Goal: Task Accomplishment & Management: Manage account settings

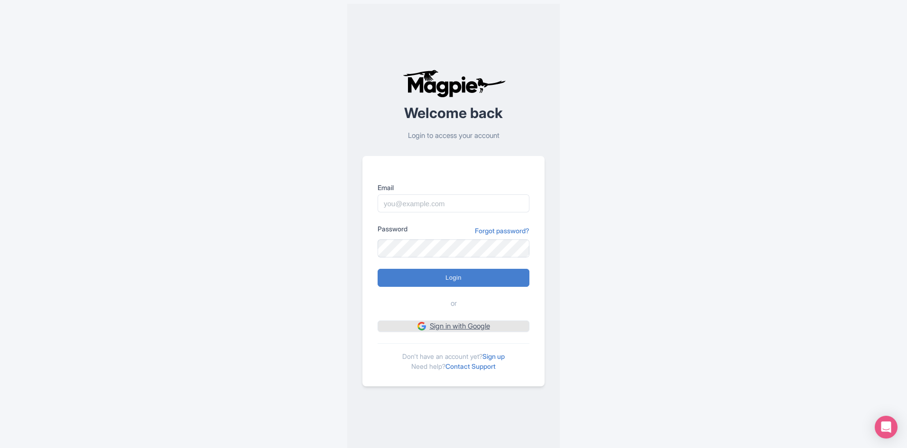
click at [450, 331] on link "Sign in with Google" at bounding box center [454, 327] width 152 height 12
click at [493, 359] on link "Sign up" at bounding box center [493, 356] width 22 height 8
click at [499, 355] on link "Sign up" at bounding box center [493, 356] width 22 height 8
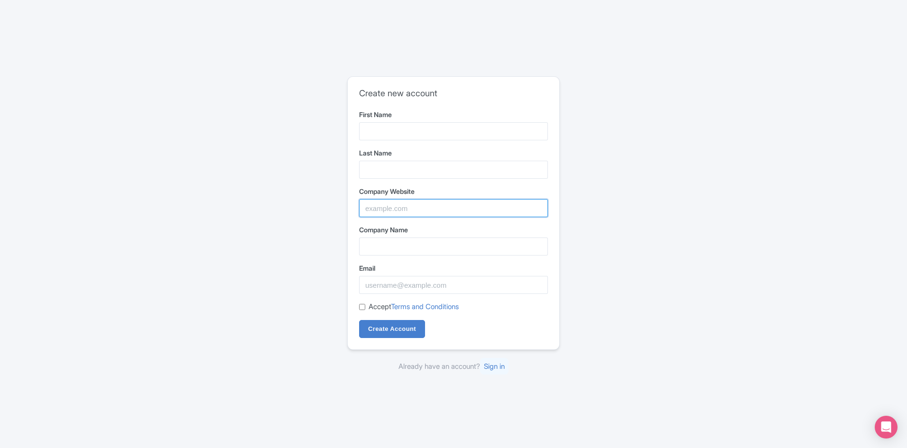
drag, startPoint x: 371, startPoint y: 213, endPoint x: 376, endPoint y: 200, distance: 14.1
click at [371, 213] on input "Company Website" at bounding box center [453, 208] width 189 height 18
paste input "[EMAIL_ADDRESS][DOMAIN_NAME]"
type input "[EMAIL_ADDRESS][DOMAIN_NAME]"
click at [404, 292] on input "Email" at bounding box center [453, 285] width 189 height 18
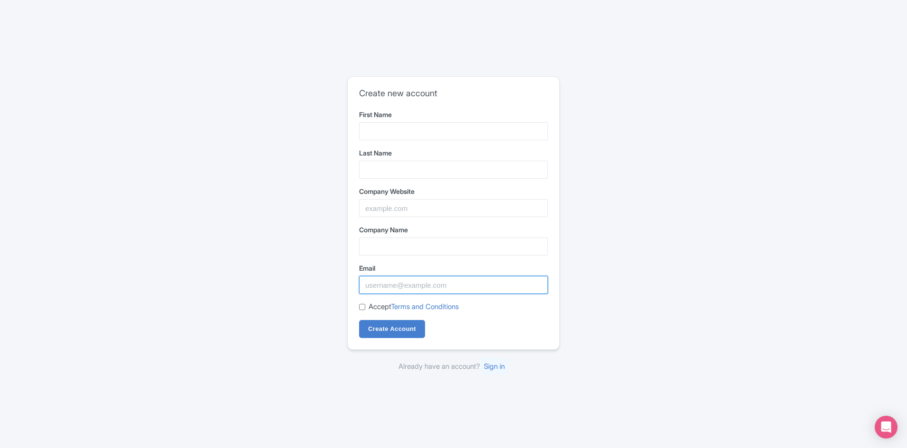
paste input "[EMAIL_ADDRESS][DOMAIN_NAME]"
type input "[EMAIL_ADDRESS][DOMAIN_NAME]"
click at [416, 128] on input "First Name" at bounding box center [453, 131] width 189 height 18
paste input "[PERSON_NAME] Companies, Inc."
click at [423, 138] on input "First Name" at bounding box center [453, 131] width 189 height 18
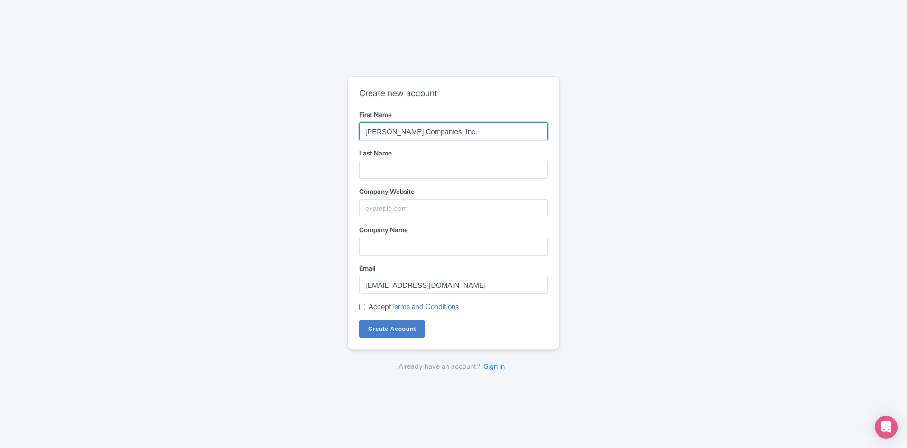
drag, startPoint x: 394, startPoint y: 131, endPoint x: 483, endPoint y: 132, distance: 89.2
click at [483, 132] on input "[PERSON_NAME] Companies, Inc." at bounding box center [453, 131] width 189 height 18
type input "Meyer's"
drag, startPoint x: 393, startPoint y: 157, endPoint x: 393, endPoint y: 181, distance: 23.7
click at [393, 157] on label "Last Name" at bounding box center [453, 153] width 189 height 10
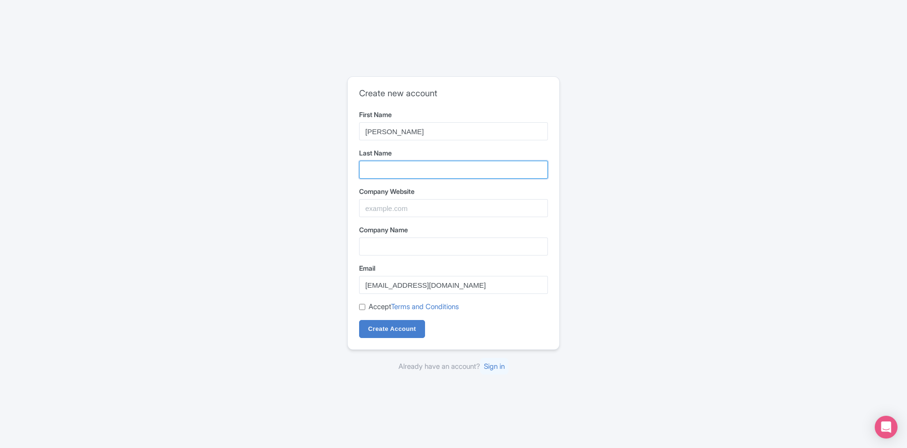
click at [393, 161] on input "Last Name" at bounding box center [453, 170] width 189 height 18
click at [394, 161] on input "Last Name" at bounding box center [453, 170] width 189 height 18
paste input "Companies, Inc."
type input "Companies, Inc."
click at [402, 218] on form "First Name Meyer's Last Name Companies, Inc. Company Website Company Name Email…" at bounding box center [453, 224] width 189 height 229
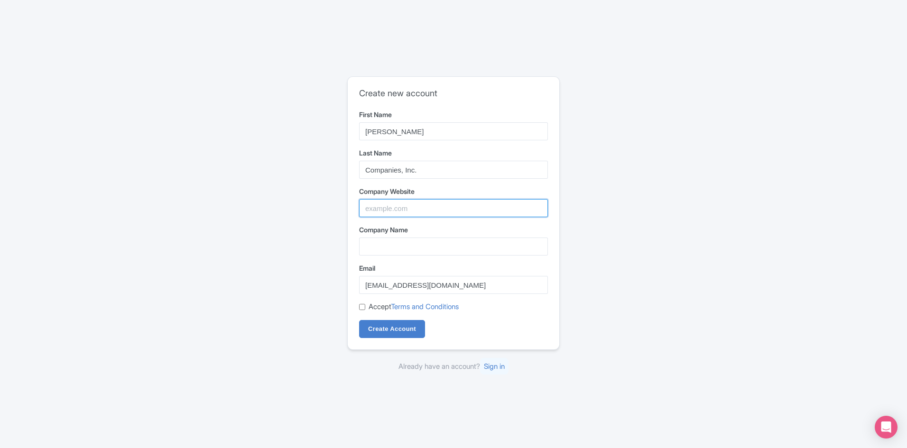
click at [391, 212] on input "Company Website" at bounding box center [453, 208] width 189 height 18
paste input "https://meyerscompaniesinc.com/"
type input "https://meyerscompaniesinc.com/"
click at [398, 247] on input "Company Name" at bounding box center [453, 247] width 189 height 18
drag, startPoint x: 359, startPoint y: 306, endPoint x: 368, endPoint y: 319, distance: 16.1
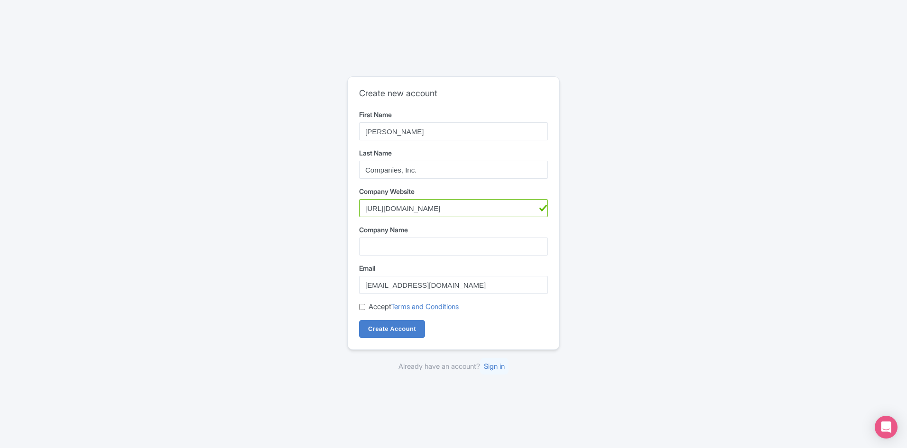
click at [361, 306] on input "Accept Terms and Conditions" at bounding box center [362, 307] width 6 height 6
checkbox input "true"
click at [374, 326] on input "Create Account" at bounding box center [392, 329] width 66 height 18
click at [379, 250] on input "Company Name" at bounding box center [453, 247] width 189 height 18
paste input "[PERSON_NAME] Companies, Inc."
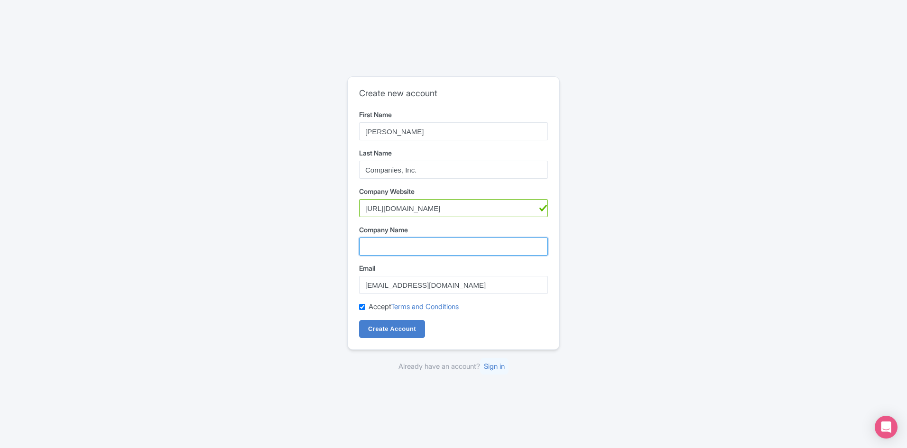
drag, startPoint x: 392, startPoint y: 246, endPoint x: 389, endPoint y: 295, distance: 49.4
click at [391, 246] on input "Company Name" at bounding box center [453, 247] width 189 height 18
type input "[PERSON_NAME] Companies, Inc."
click at [392, 331] on input "Create Account" at bounding box center [392, 329] width 66 height 18
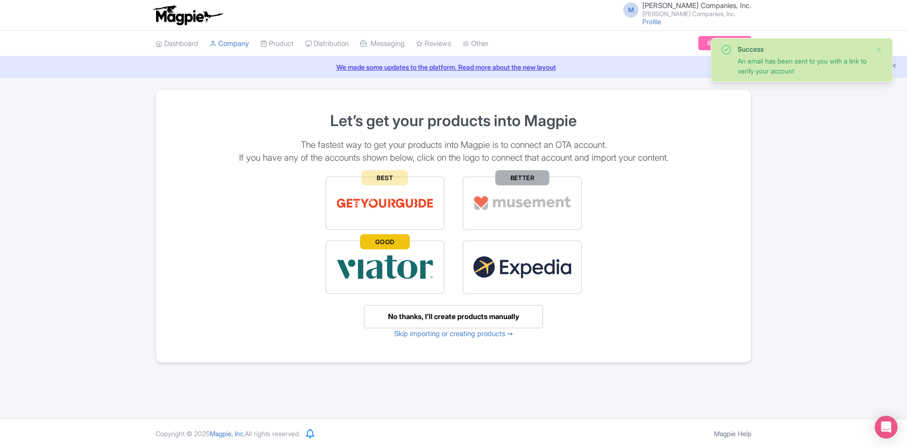
click at [685, 13] on small "[PERSON_NAME] Companies, Inc." at bounding box center [696, 14] width 109 height 6
click at [690, 42] on link "Users" at bounding box center [706, 45] width 90 height 15
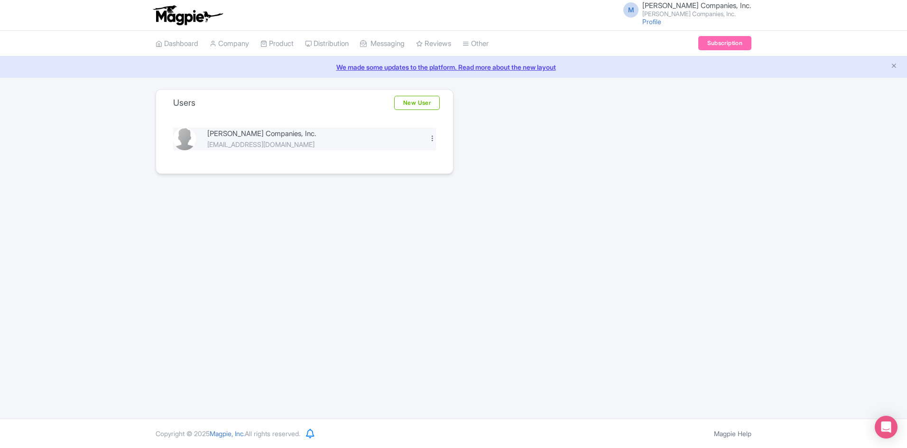
click at [430, 138] on div at bounding box center [432, 138] width 7 height 7
click at [390, 154] on link "Edit" at bounding box center [390, 154] width 90 height 15
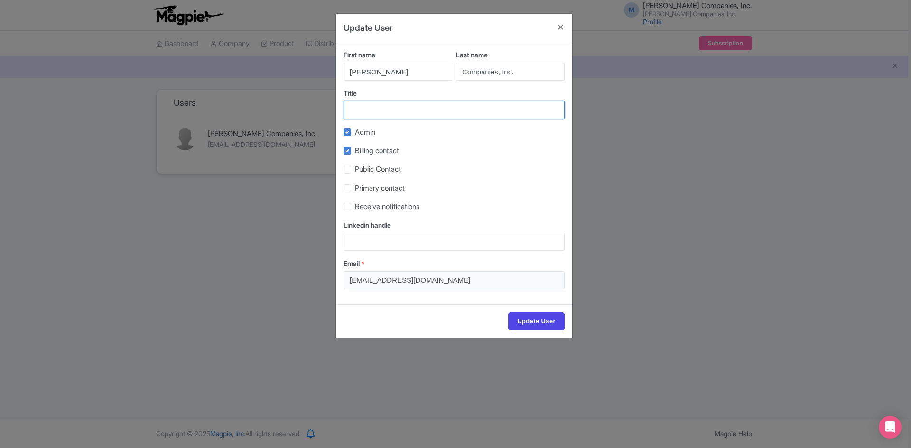
click at [391, 118] on input "Title" at bounding box center [453, 110] width 221 height 18
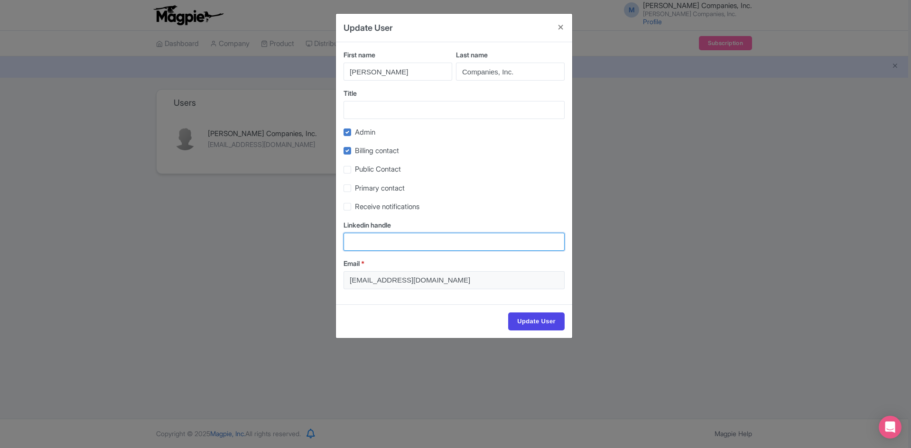
click at [380, 246] on input "Linkedin handle" at bounding box center [453, 242] width 221 height 18
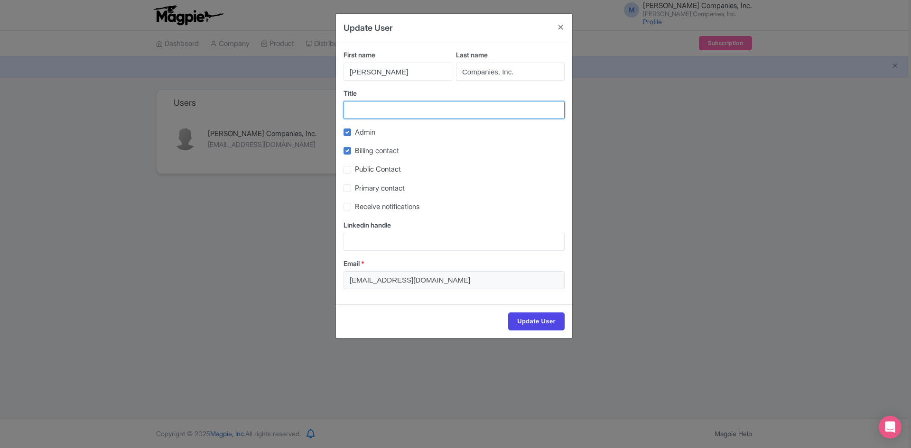
click at [387, 105] on input "Title" at bounding box center [453, 110] width 221 height 18
click at [563, 31] on button "Close" at bounding box center [560, 27] width 23 height 27
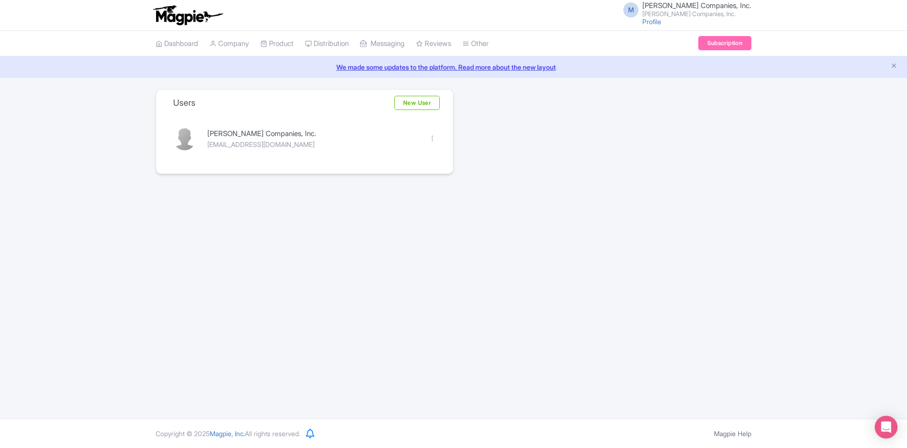
click at [216, 44] on icon at bounding box center [213, 43] width 7 height 7
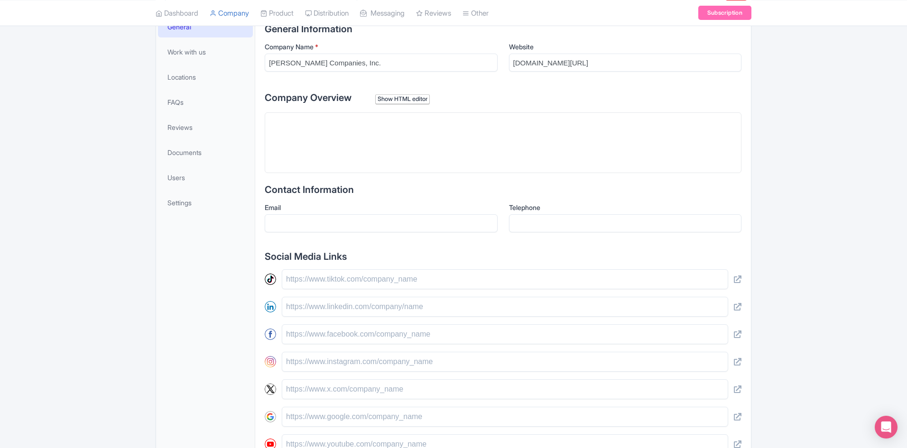
scroll to position [79, 0]
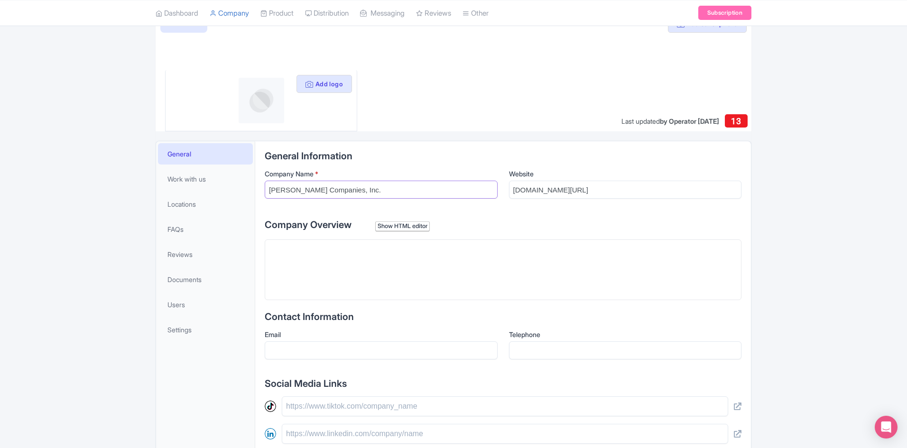
click at [326, 185] on input "[PERSON_NAME] Companies, Inc." at bounding box center [381, 190] width 233 height 18
click at [541, 187] on input "[DOMAIN_NAME][URL]" at bounding box center [625, 190] width 233 height 18
click at [338, 274] on trix-editor at bounding box center [503, 270] width 477 height 61
click at [329, 275] on trix-editor at bounding box center [503, 270] width 477 height 61
paste trix-editor "<div>Since [DATE], we ve been [PERSON_NAME] leading provider of heating, air co…"
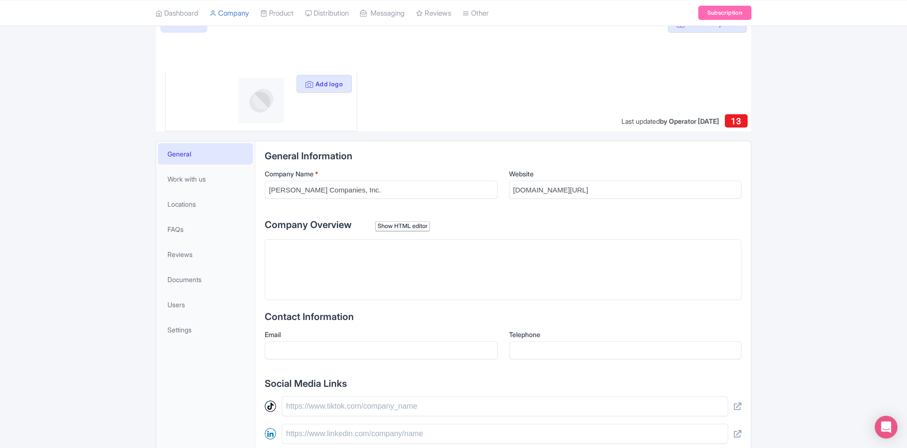
type trix-editor "<div>Since [DATE], we ve been [PERSON_NAME] leading provider of heating, air co…"
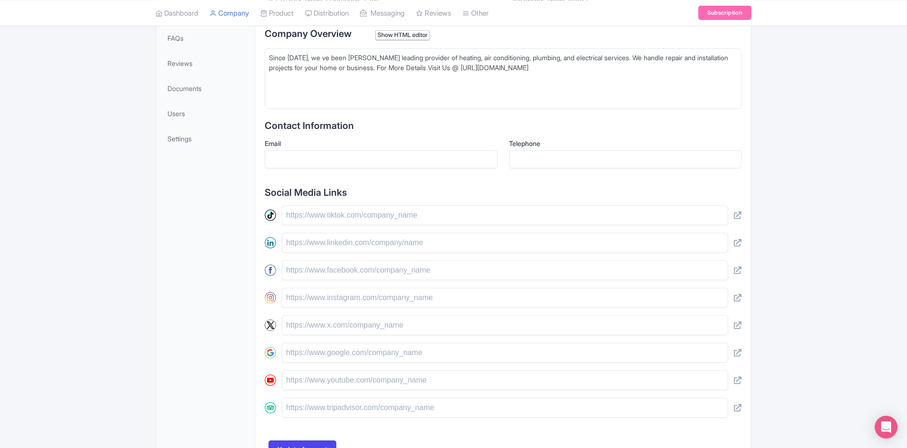
scroll to position [316, 0]
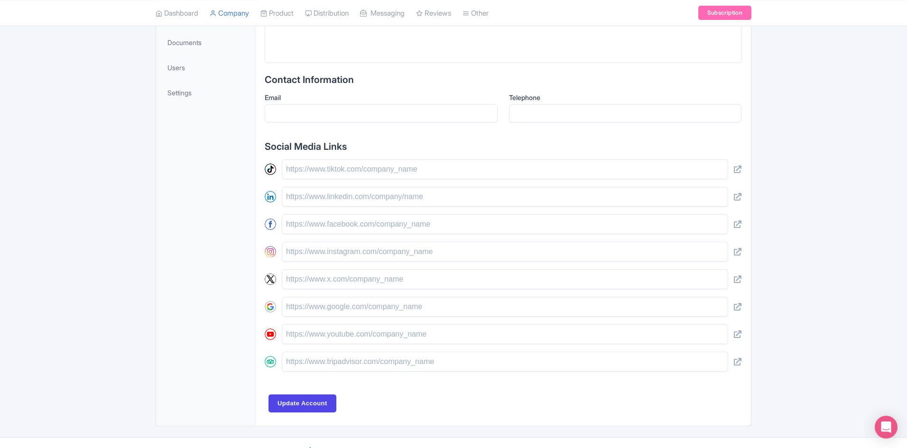
click at [398, 102] on div "Email" at bounding box center [381, 108] width 233 height 30
click at [298, 118] on input "Email" at bounding box center [381, 113] width 233 height 18
paste input "[EMAIL_ADDRESS][DOMAIN_NAME]"
type input "[EMAIL_ADDRESS][DOMAIN_NAME]"
click at [576, 111] on input "Telephone" at bounding box center [625, 113] width 233 height 18
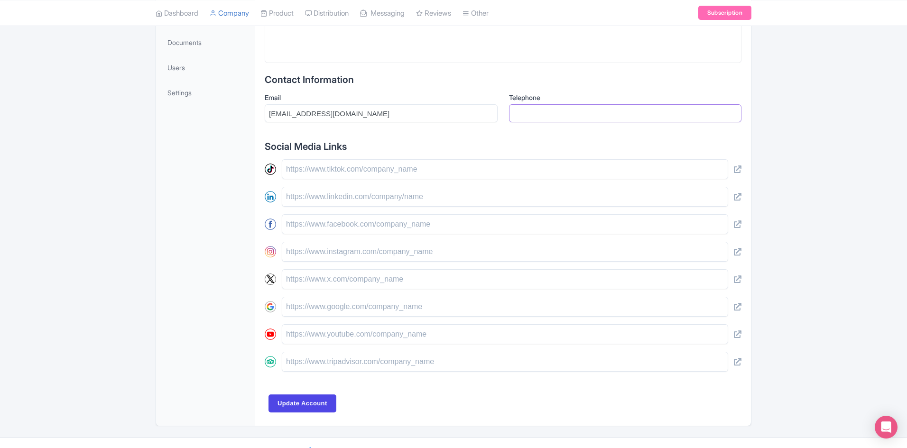
drag, startPoint x: 539, startPoint y: 110, endPoint x: 431, endPoint y: 150, distance: 115.6
click at [539, 110] on input "Telephone" at bounding box center [625, 113] width 233 height 18
paste input "2193278344"
type input "2193278344"
click at [339, 156] on div "Social Media Links" at bounding box center [503, 256] width 477 height 231
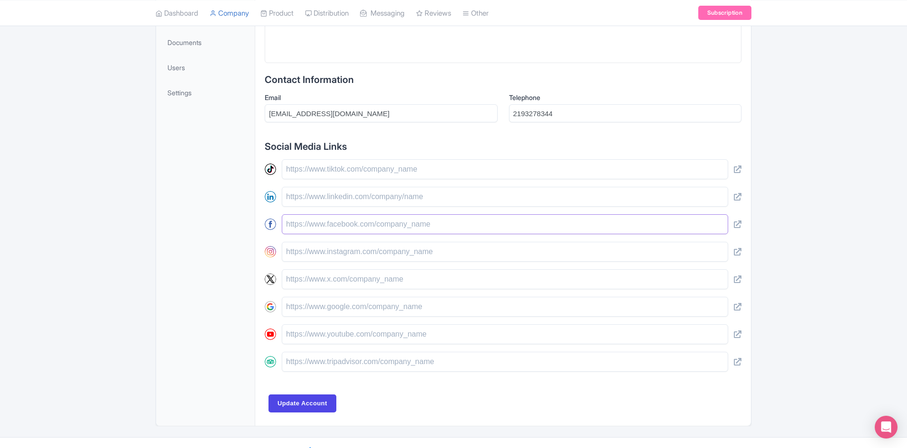
click at [314, 221] on input "text" at bounding box center [505, 224] width 446 height 20
paste input "https://www.facebook.com/MeyersCompanies"
type input "https://www.facebook.com/MeyersCompanies"
click at [313, 254] on input "text" at bounding box center [505, 252] width 446 height 20
paste input "https://www.instagram.com/meyerscompaniesinc/"
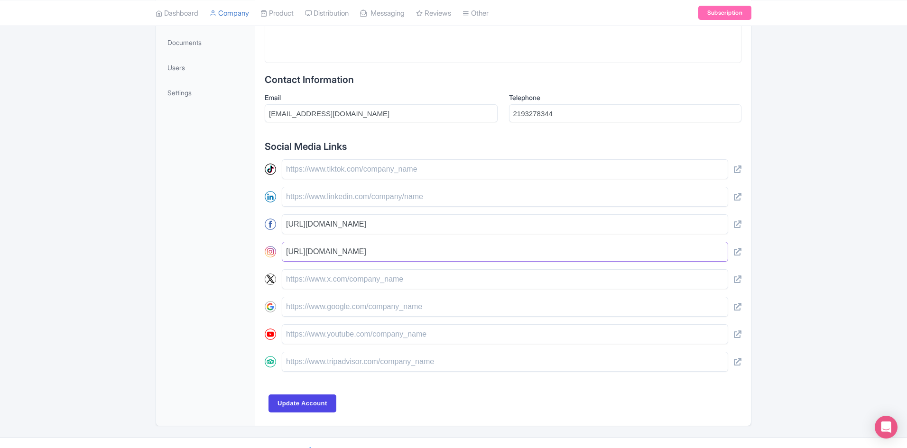
type input "https://www.instagram.com/meyerscompaniesinc/"
click at [325, 302] on input "text" at bounding box center [505, 307] width 446 height 20
paste input "https://maps.app.goo.gl/MFayzJrtBp6gQ3XTA"
type input "https://maps.app.goo.gl/MFayzJrtBp6gQ3XTA"
click at [301, 395] on input "Update Account" at bounding box center [302, 404] width 68 height 18
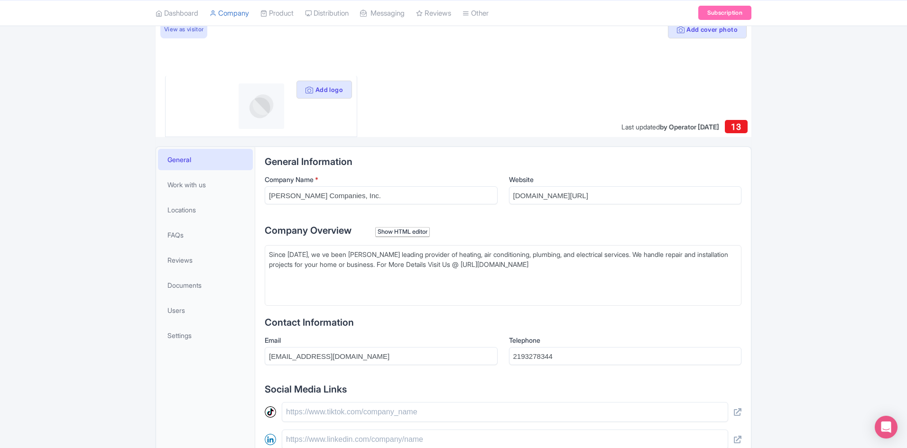
scroll to position [158, 0]
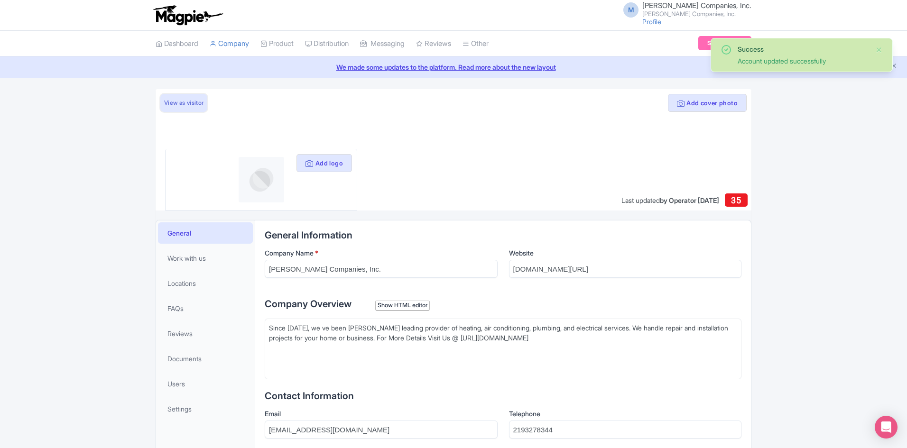
click at [188, 99] on link "View as visitor" at bounding box center [183, 103] width 47 height 18
